Goal: Information Seeking & Learning: Check status

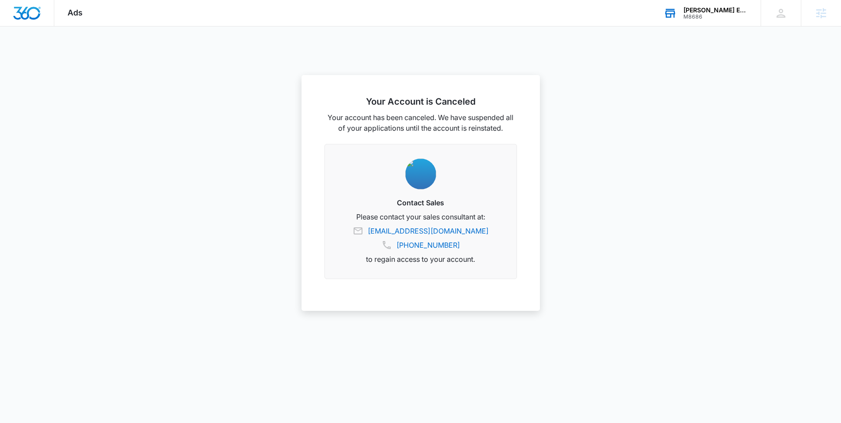
click at [713, 11] on div "[PERSON_NAME] Equipment" at bounding box center [715, 10] width 64 height 7
type input "total care hauling"
click at [659, 92] on span "Total Care Hauling & maintenance" at bounding box center [686, 90] width 103 height 7
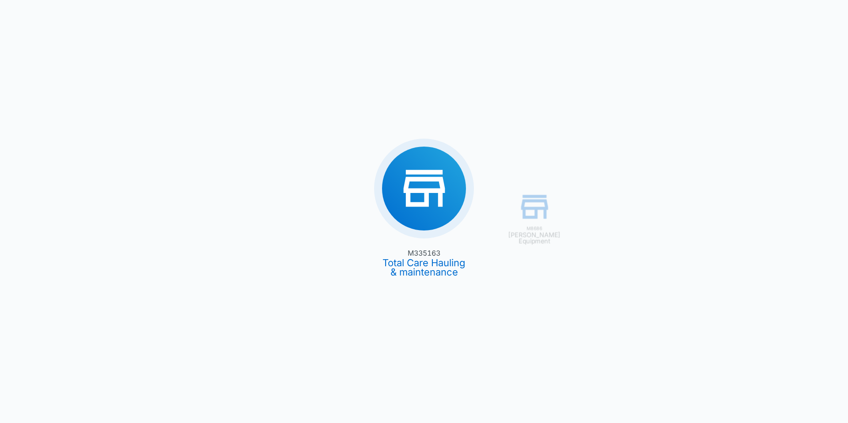
type input "[DATE]"
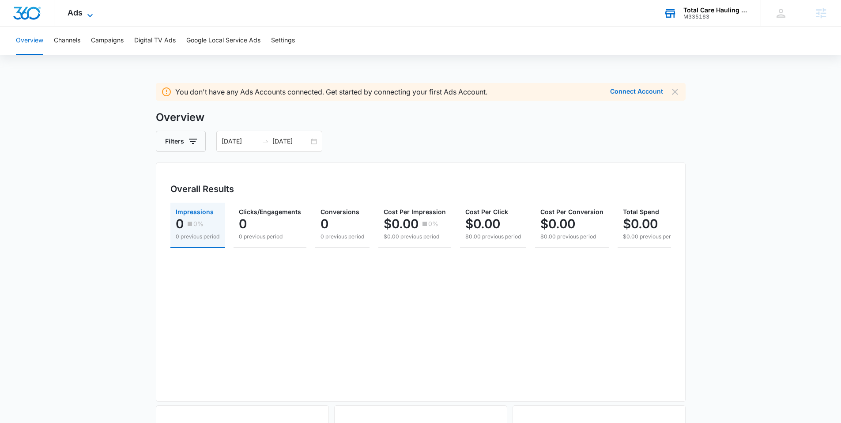
click at [82, 12] on span "Ads" at bounding box center [75, 12] width 15 height 9
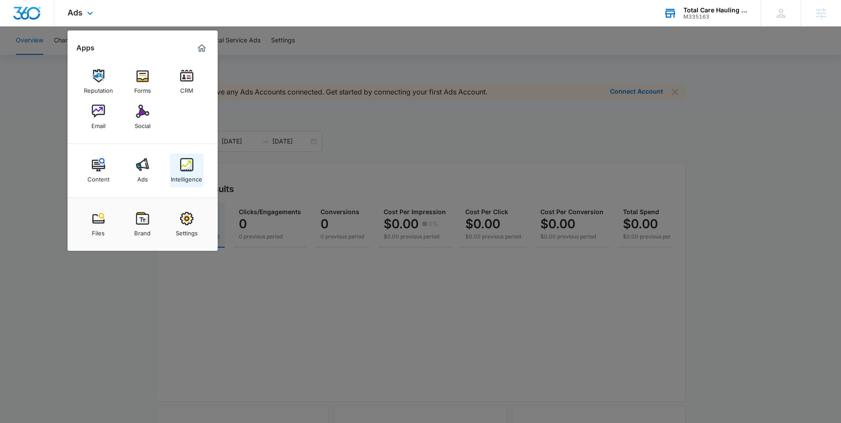
click at [185, 173] on div "Intelligence" at bounding box center [186, 176] width 31 height 11
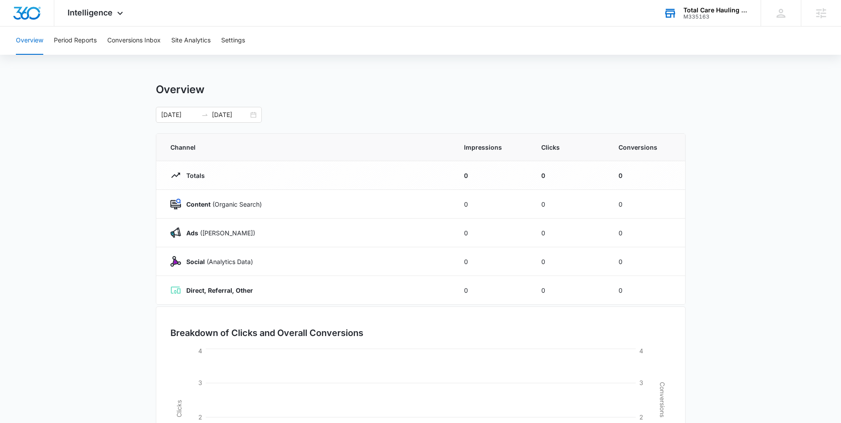
click at [531, 53] on div "Overview Period Reports Conversions Inbox Site Analytics Settings" at bounding box center [421, 40] width 820 height 28
click at [566, 73] on div "Overview Period Reports Conversions Inbox Site Analytics Settings Overview [DAT…" at bounding box center [420, 286] width 841 height 520
drag, startPoint x: 72, startPoint y: 123, endPoint x: 229, endPoint y: 90, distance: 159.8
click at [73, 122] on main "Overview [DATE] [DATE] Channel Impressions Clicks Conversions Totals 0 0 0 Cont…" at bounding box center [420, 314] width 841 height 463
click at [414, 63] on div "Overview Period Reports Conversions Inbox Site Analytics Settings Overview [DAT…" at bounding box center [420, 286] width 841 height 520
